Goal: Information Seeking & Learning: Learn about a topic

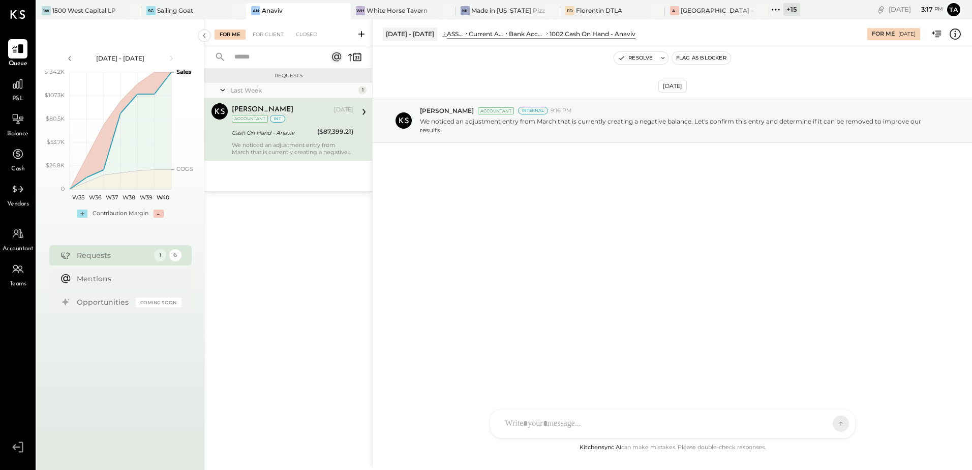
click at [551, 373] on div "[DATE] [PERSON_NAME] Accountant Internal 9:16 PM We noticed an adjustment entry…" at bounding box center [672, 243] width 599 height 395
click at [184, 16] on div "SG Sailing Goat" at bounding box center [193, 11] width 105 height 16
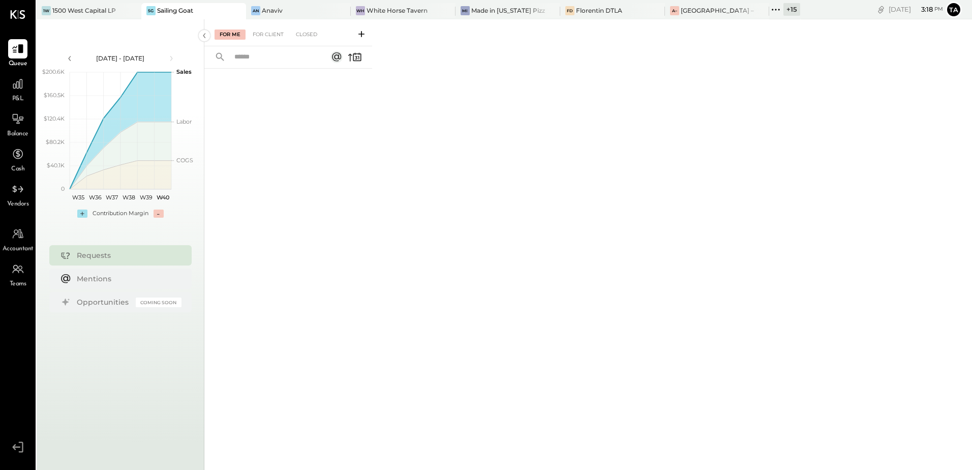
click at [579, 341] on div "For Me For Client Closed" at bounding box center [588, 242] width 768 height 447
click at [582, 17] on div "[PERSON_NAME] DTLA" at bounding box center [612, 11] width 105 height 16
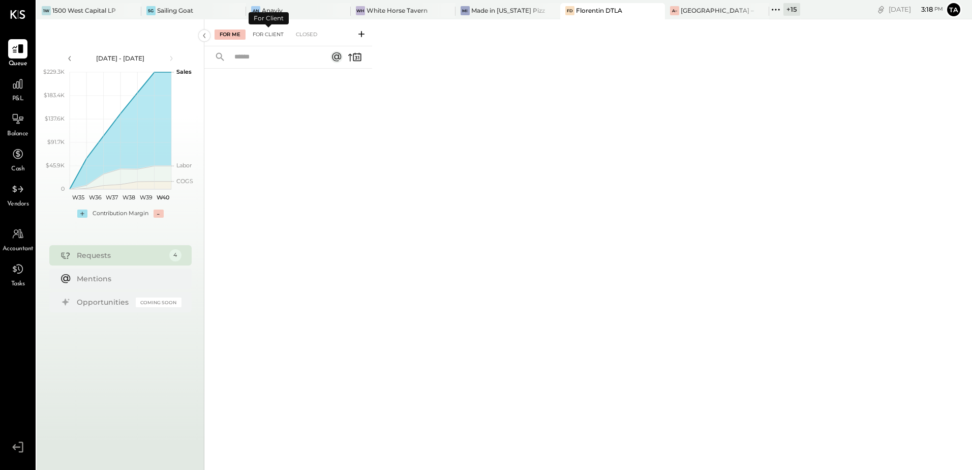
click at [268, 37] on div "For Client" at bounding box center [268, 34] width 41 height 10
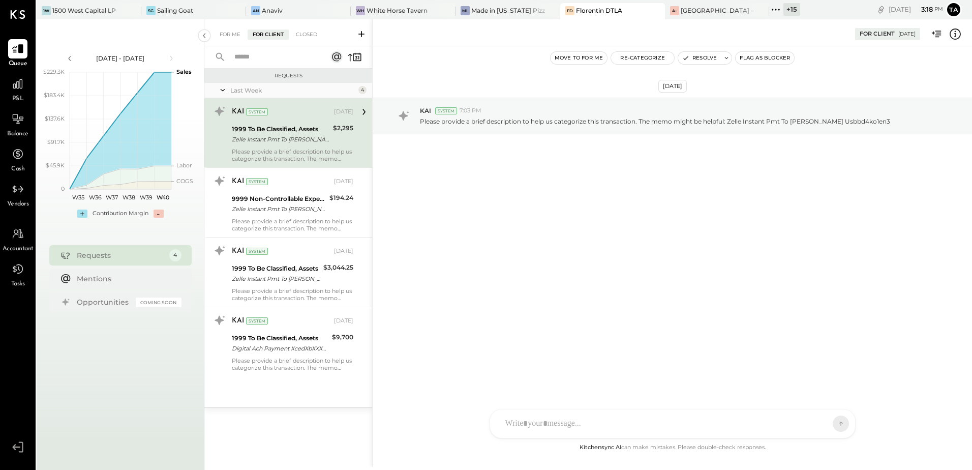
click at [299, 138] on div "Zelle Instant Pmt To [PERSON_NAME] Usbbd4ko1en3" at bounding box center [281, 139] width 98 height 10
click at [19, 88] on icon at bounding box center [18, 84] width 10 height 10
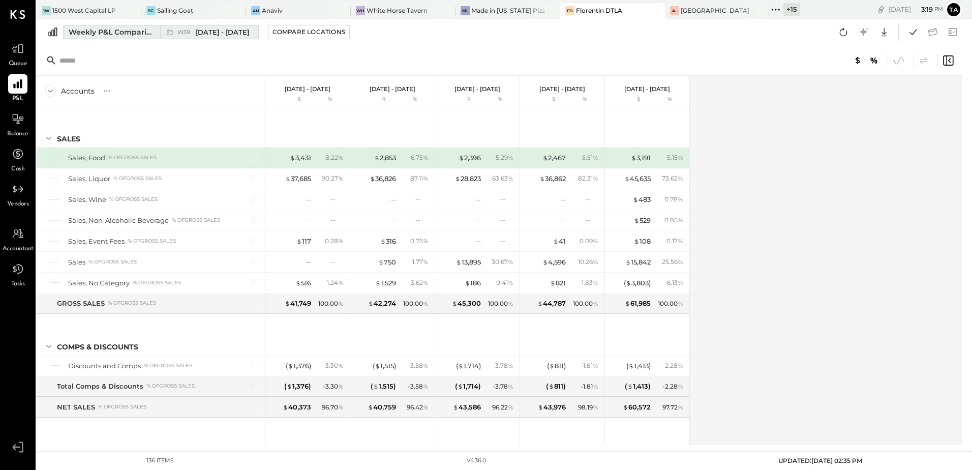
click at [107, 34] on div "Weekly P&L Comparison" at bounding box center [111, 32] width 85 height 10
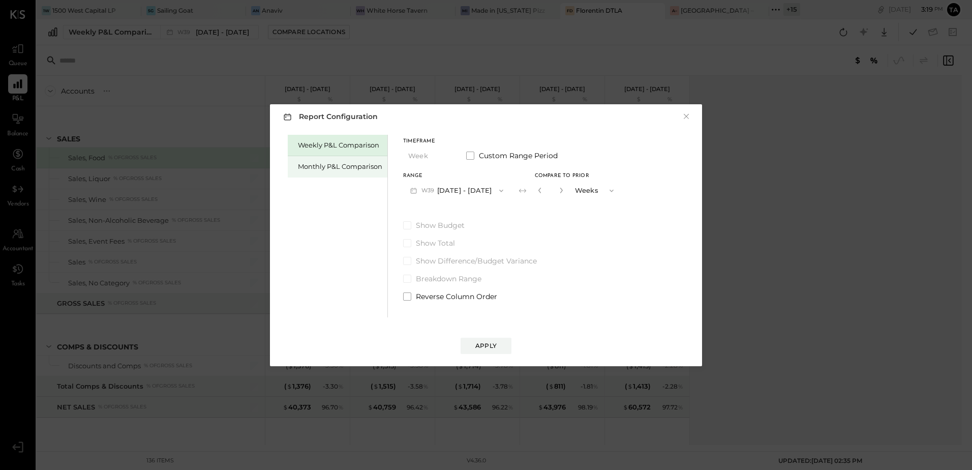
click at [333, 171] on div "Monthly P&L Comparison" at bounding box center [338, 166] width 100 height 21
click at [457, 195] on button "M09 [DATE] - [DATE]" at bounding box center [456, 190] width 107 height 19
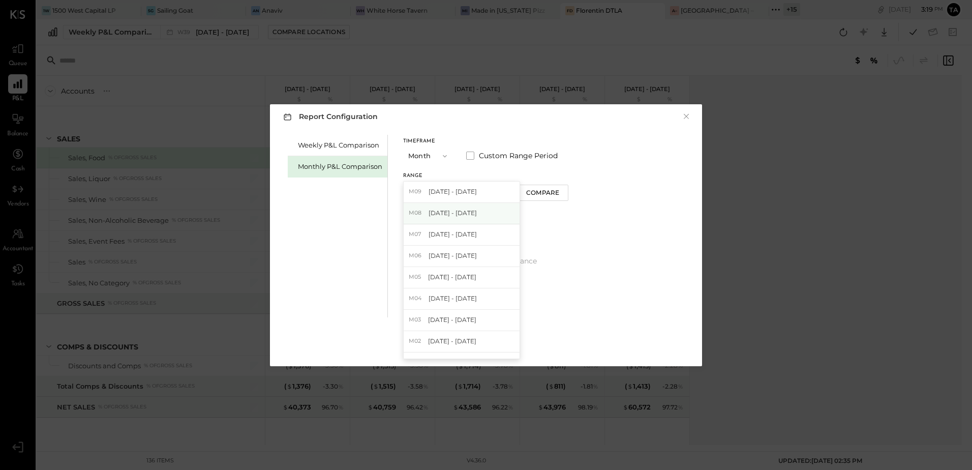
drag, startPoint x: 458, startPoint y: 215, endPoint x: 447, endPoint y: 223, distance: 13.1
click at [458, 217] on span "[DATE] - [DATE]" at bounding box center [453, 212] width 48 height 9
click at [490, 346] on div "Apply" at bounding box center [485, 345] width 21 height 9
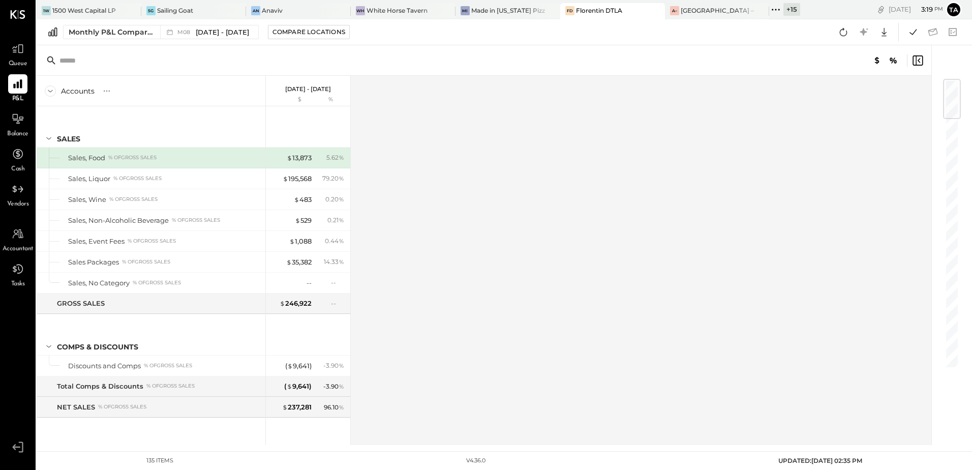
click at [433, 282] on div "Accounts S % GL [DATE] - [DATE] $ % SALES Sales, Food % of GROSS SALES Sales, L…" at bounding box center [485, 260] width 896 height 369
click at [174, 29] on icon at bounding box center [170, 32] width 10 height 10
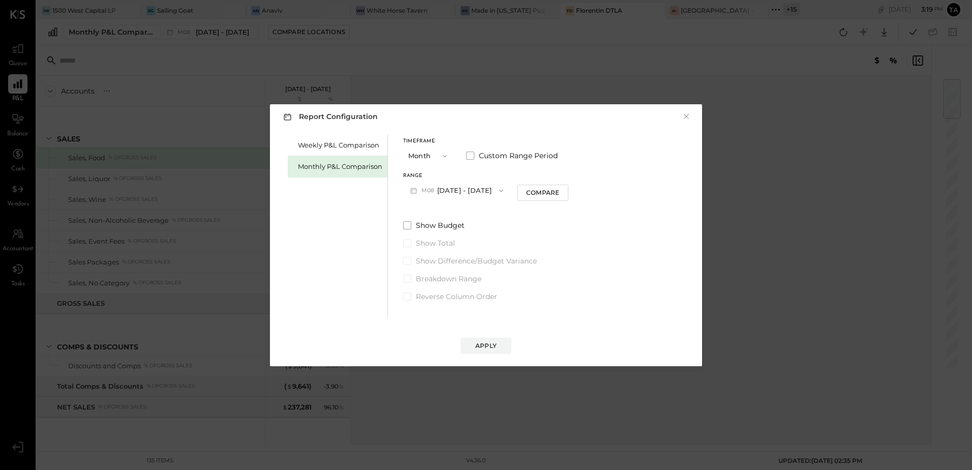
click at [473, 190] on button "M08 [DATE] - [DATE]" at bounding box center [456, 190] width 107 height 19
click at [448, 197] on div "M09 [DATE] - [DATE]" at bounding box center [462, 191] width 116 height 21
click at [488, 348] on div "Apply" at bounding box center [485, 345] width 21 height 9
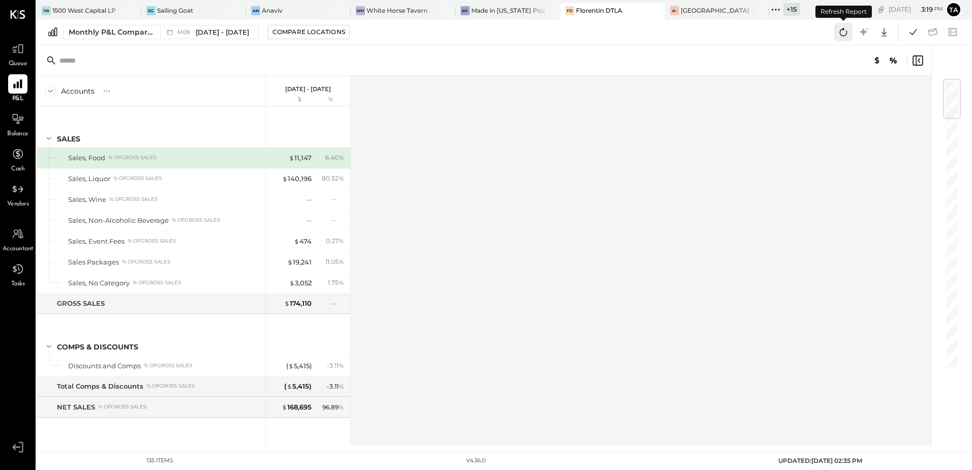
click at [840, 35] on icon at bounding box center [844, 32] width 8 height 8
click at [95, 35] on div "Monthly P&L Comparison" at bounding box center [111, 32] width 85 height 10
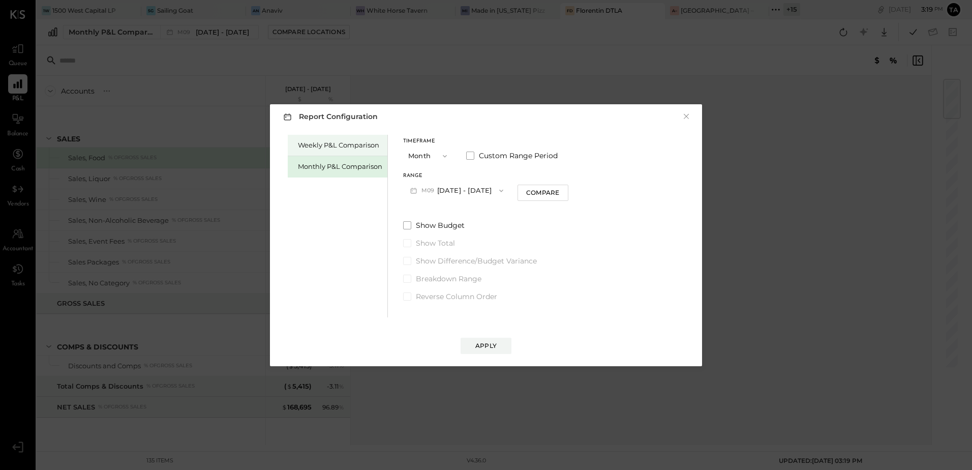
click at [346, 148] on div "Weekly P&L Comparison" at bounding box center [340, 145] width 84 height 10
click at [492, 347] on div "Apply" at bounding box center [485, 345] width 21 height 9
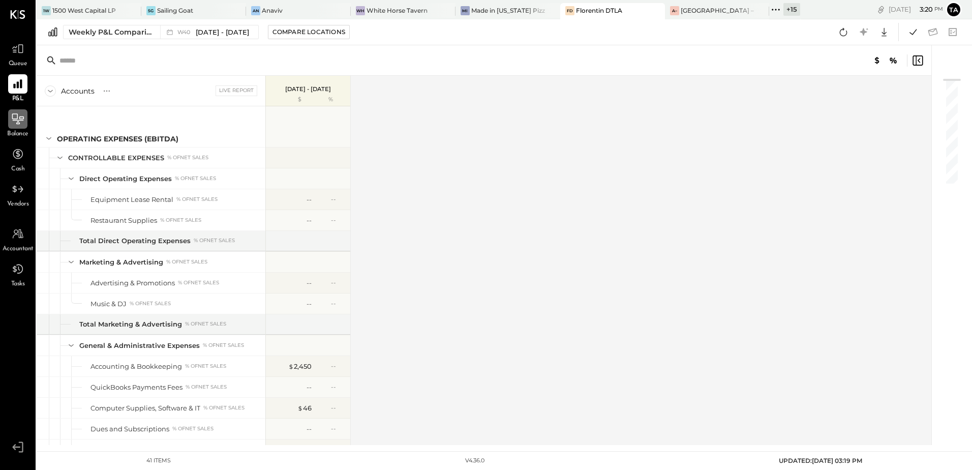
click at [23, 125] on icon at bounding box center [17, 118] width 13 height 13
